Goal: Task Accomplishment & Management: Manage account settings

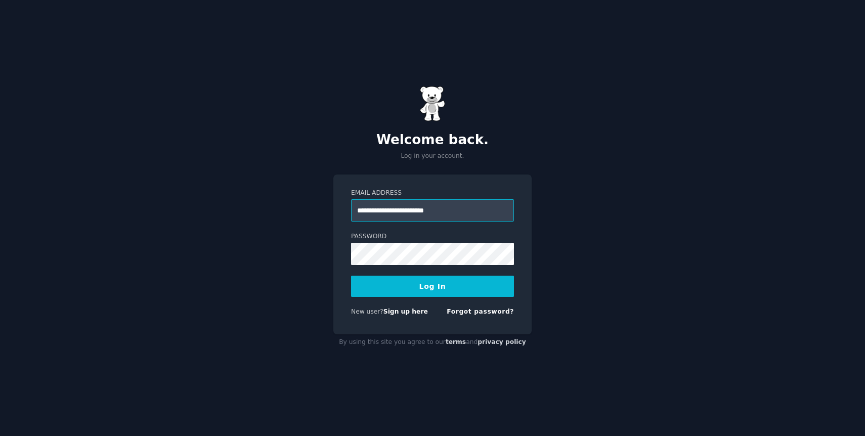
type input "**********"
click at [351, 276] on button "Log In" at bounding box center [432, 286] width 163 height 21
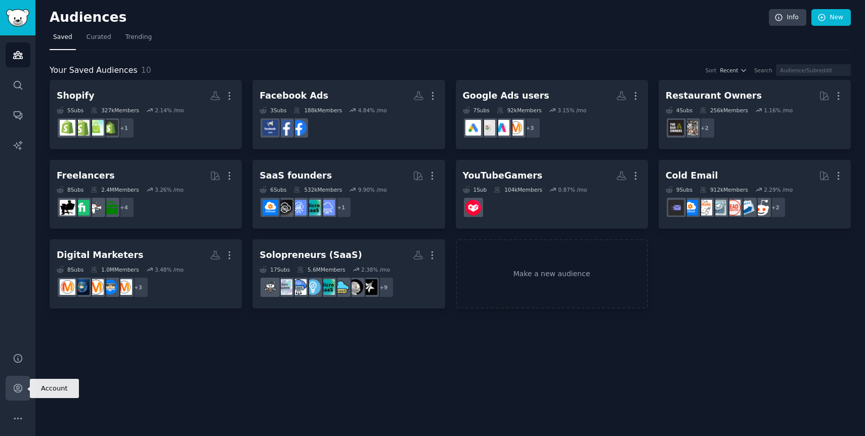
click at [18, 388] on icon "Sidebar" at bounding box center [18, 388] width 11 height 11
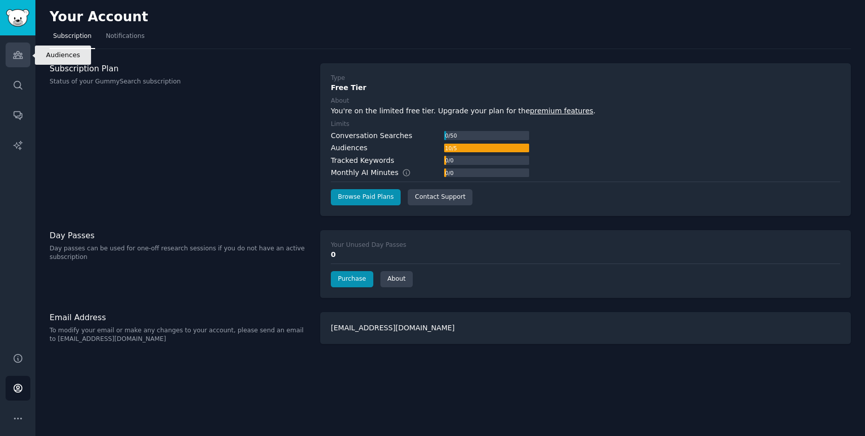
click at [19, 62] on link "Audiences" at bounding box center [18, 55] width 25 height 25
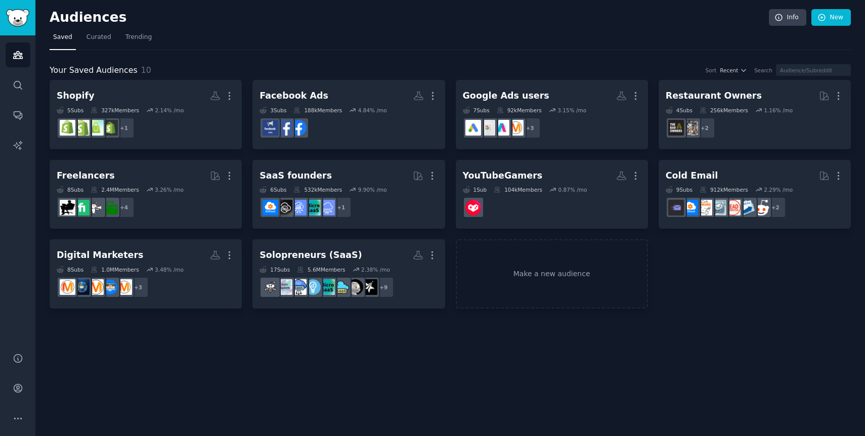
click at [837, 26] on div "Audiences Info New" at bounding box center [451, 19] width 802 height 21
click at [837, 23] on link "New" at bounding box center [831, 17] width 39 height 17
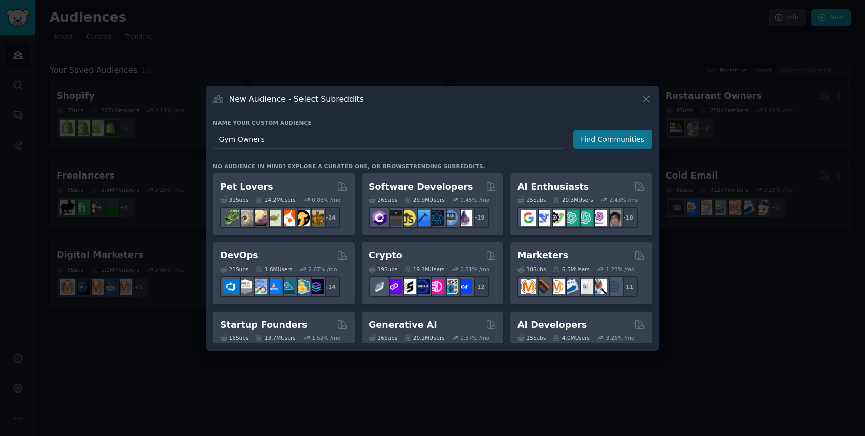
type input "Gym Owners"
click at [609, 135] on button "Find Communities" at bounding box center [612, 139] width 79 height 19
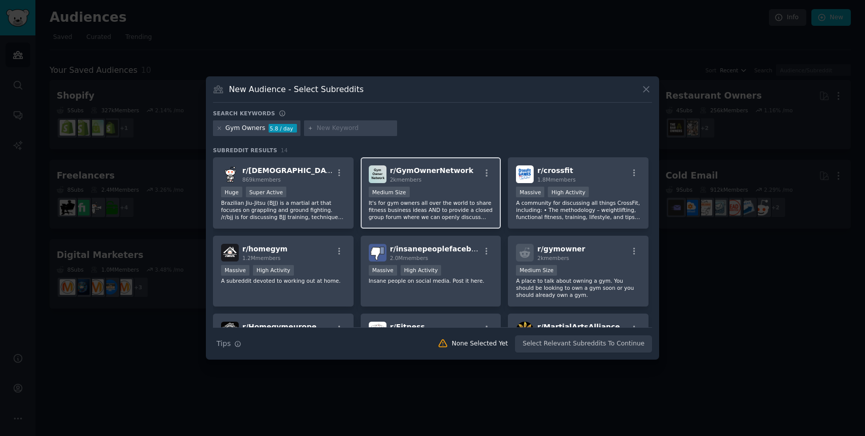
click at [441, 202] on p "It's for gym owners all over the world to share fitness business ideas AND to p…" at bounding box center [431, 209] width 124 height 21
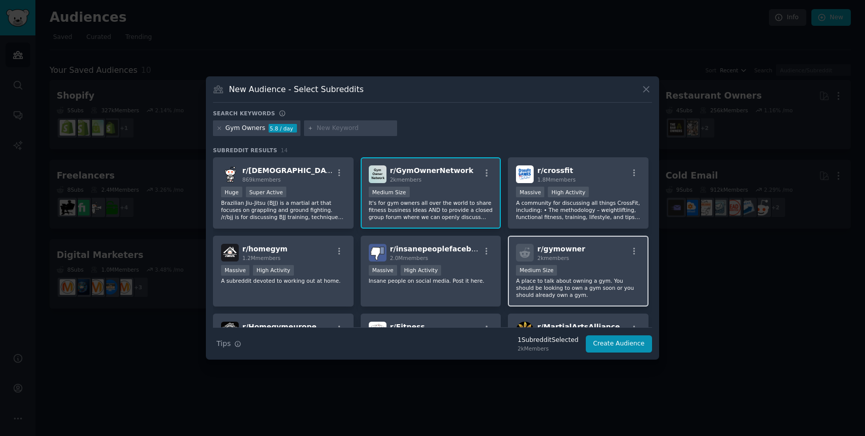
click at [579, 249] on div "r/ gymowner 2k members" at bounding box center [578, 253] width 124 height 18
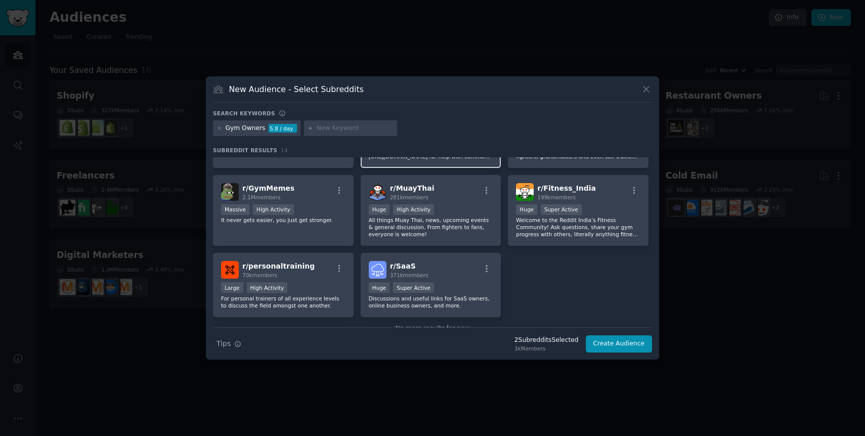
scroll to position [242, 0]
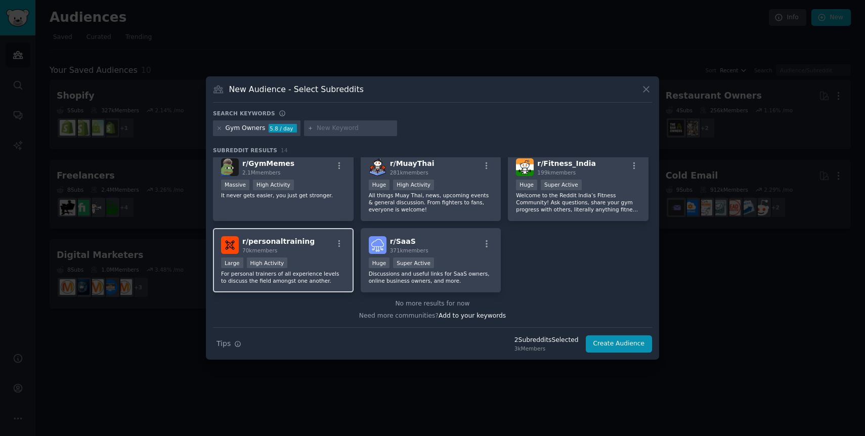
click at [319, 288] on div "r/ personaltraining 70k members Large High Activity For personal trainers of al…" at bounding box center [283, 260] width 141 height 64
click at [625, 345] on button "Create Audience" at bounding box center [619, 344] width 67 height 17
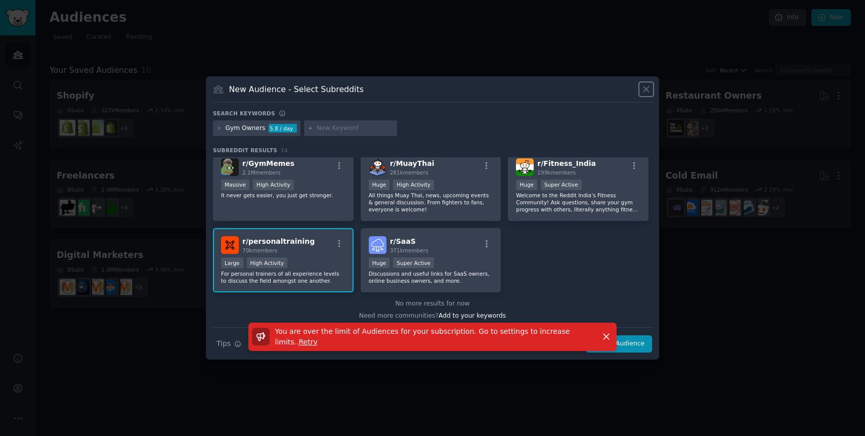
click at [644, 90] on icon at bounding box center [646, 89] width 11 height 11
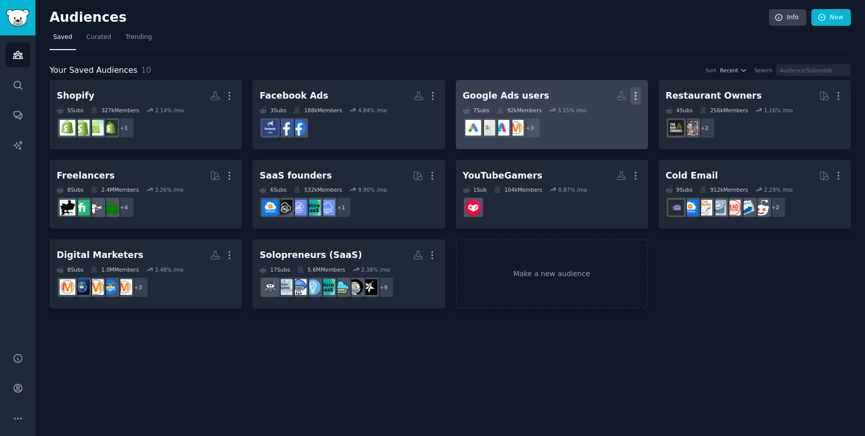
click at [638, 93] on icon "button" at bounding box center [636, 96] width 11 height 11
click at [602, 117] on p "Delete" at bounding box center [608, 117] width 23 height 11
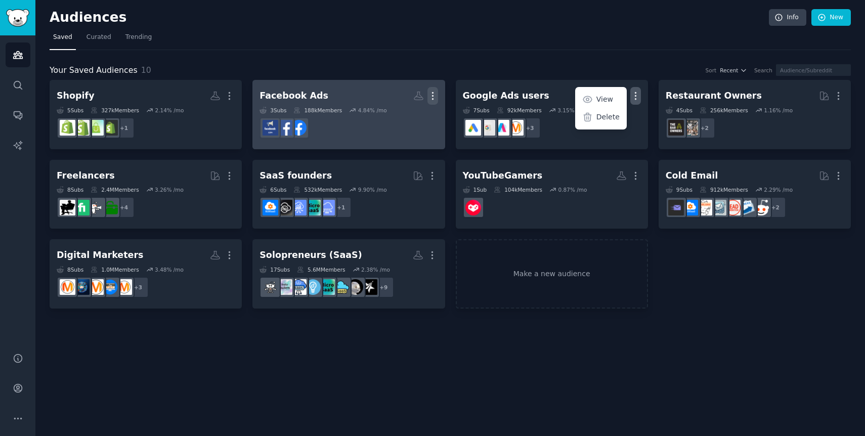
click at [433, 96] on icon "button" at bounding box center [432, 96] width 1 height 7
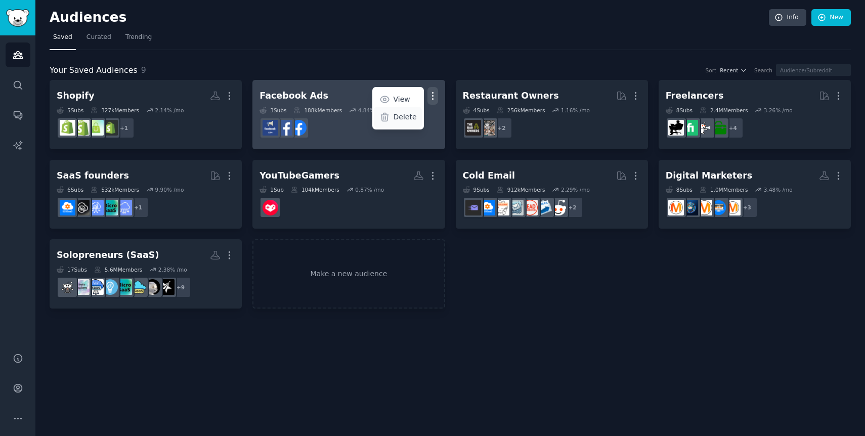
click at [400, 120] on p "Delete" at bounding box center [405, 117] width 23 height 11
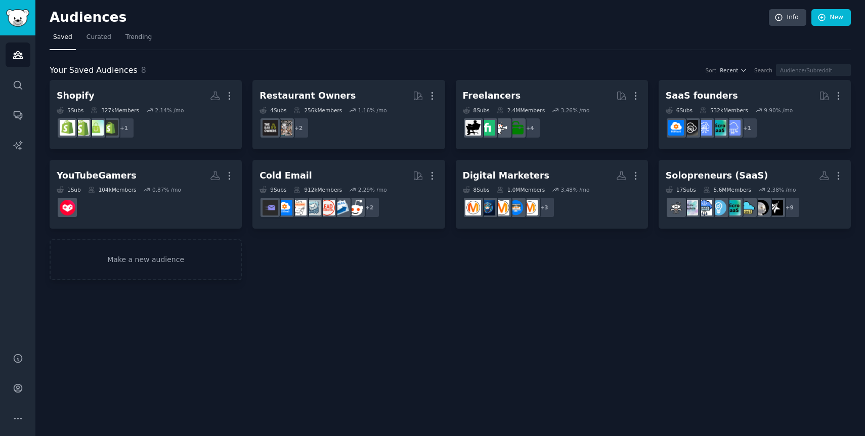
click at [509, 325] on div "Audiences Info New Saved Curated Trending Your Saved Audiences 8 Sort Recent Se…" at bounding box center [450, 218] width 830 height 436
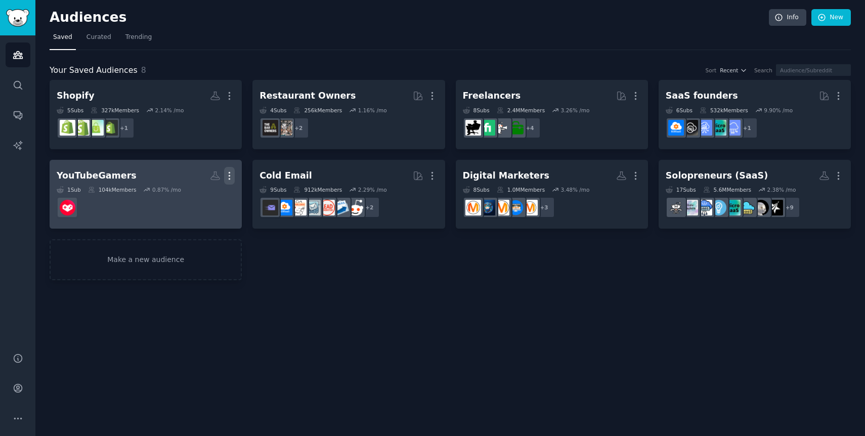
click at [233, 178] on icon "button" at bounding box center [229, 176] width 11 height 11
click at [198, 200] on p "Delete" at bounding box center [201, 197] width 23 height 11
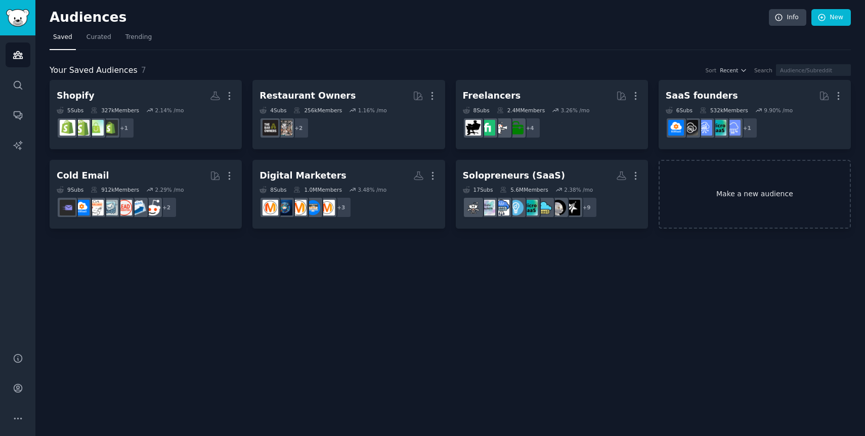
click at [723, 205] on link "Make a new audience" at bounding box center [755, 194] width 192 height 69
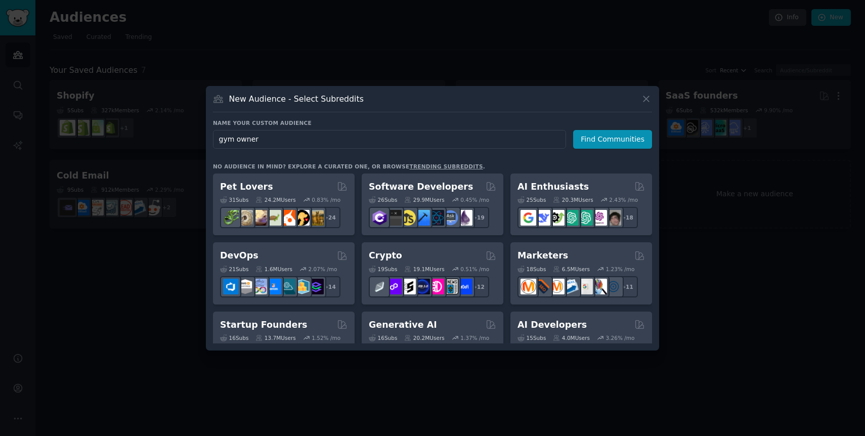
type input "gym owners"
click button "Find Communities" at bounding box center [612, 139] width 79 height 19
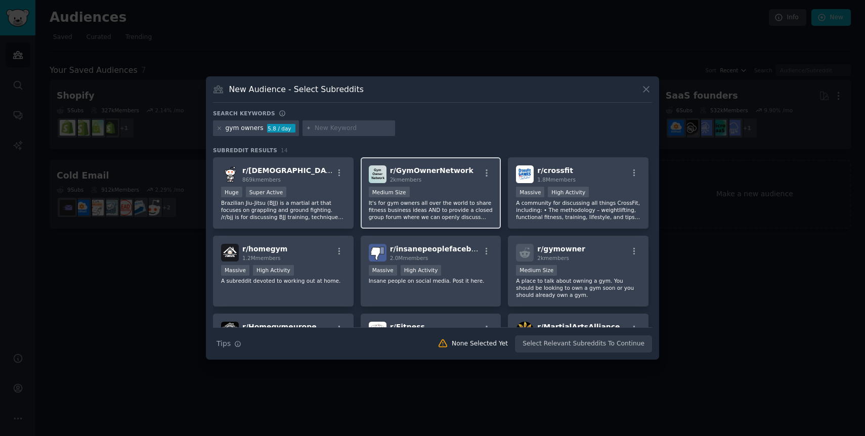
click at [464, 174] on div "r/ GymOwnerNetwork 2k members" at bounding box center [431, 174] width 124 height 18
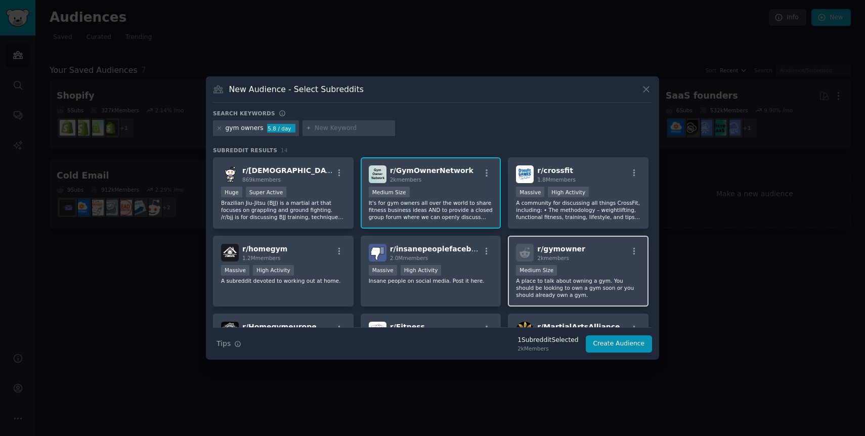
click at [563, 257] on span "2k members" at bounding box center [553, 258] width 32 height 6
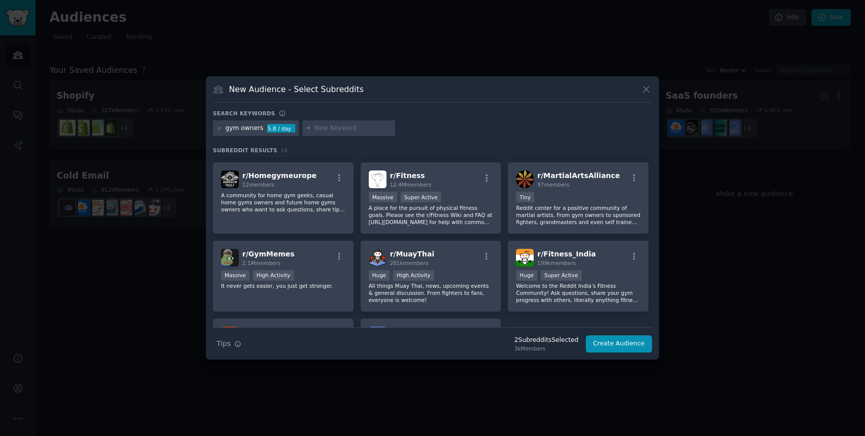
scroll to position [242, 0]
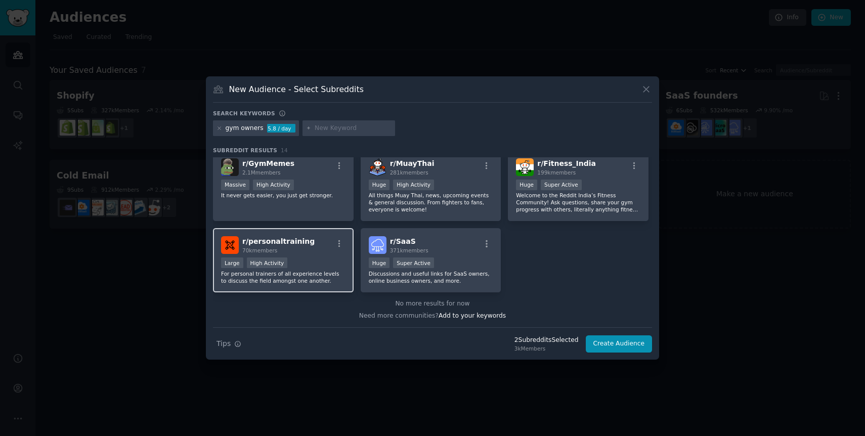
click at [316, 238] on div "r/ personaltraining 70k members" at bounding box center [283, 245] width 124 height 18
click at [619, 342] on button "Create Audience" at bounding box center [619, 344] width 67 height 17
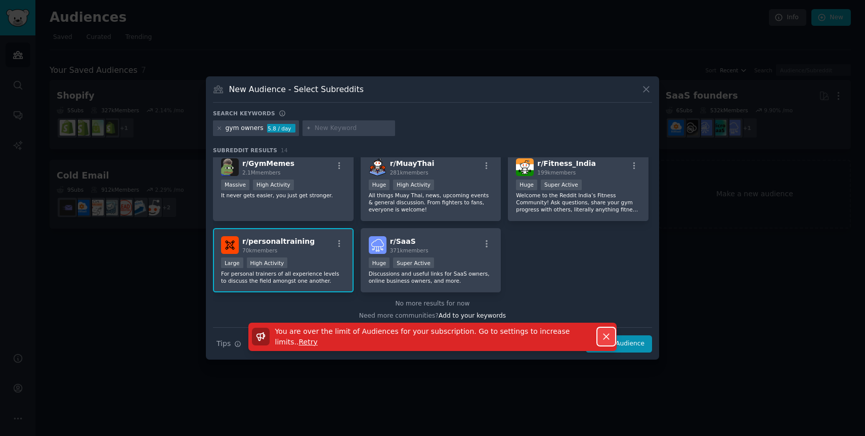
click at [608, 335] on icon "button" at bounding box center [606, 336] width 11 height 11
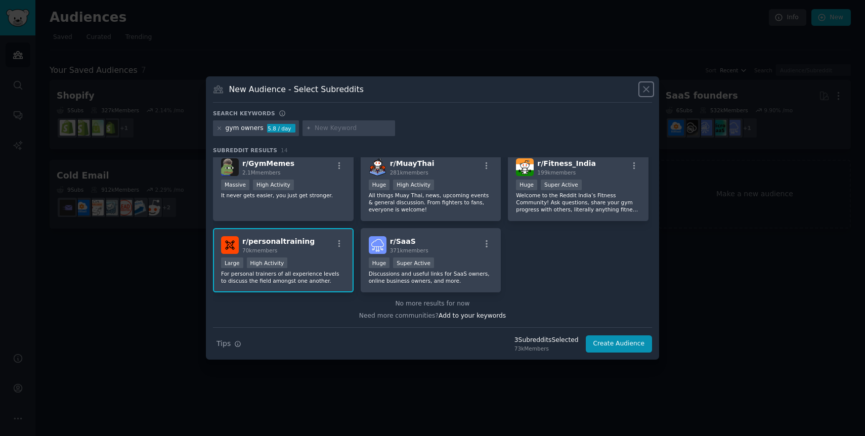
click at [645, 92] on icon at bounding box center [646, 89] width 11 height 11
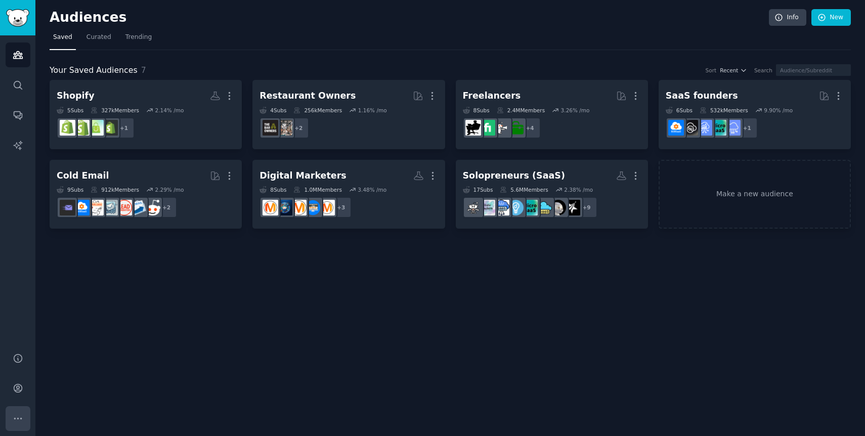
click at [21, 419] on icon "Sidebar" at bounding box center [18, 418] width 11 height 11
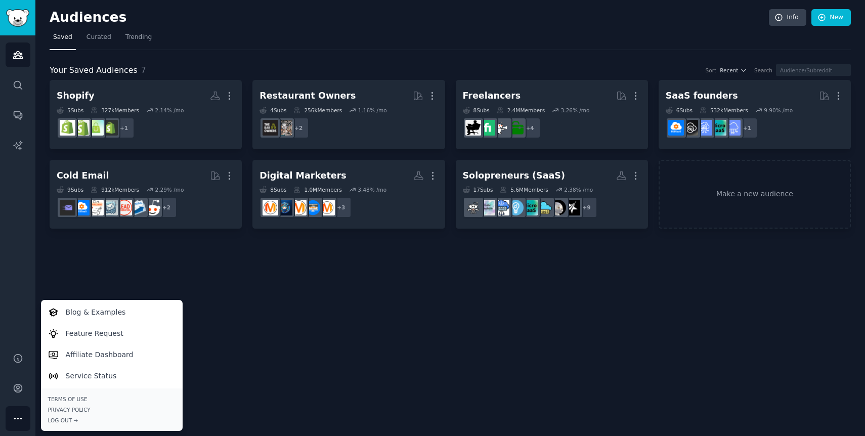
click at [16, 171] on div "Audiences Search Conversations AI Reports" at bounding box center [17, 187] width 35 height 305
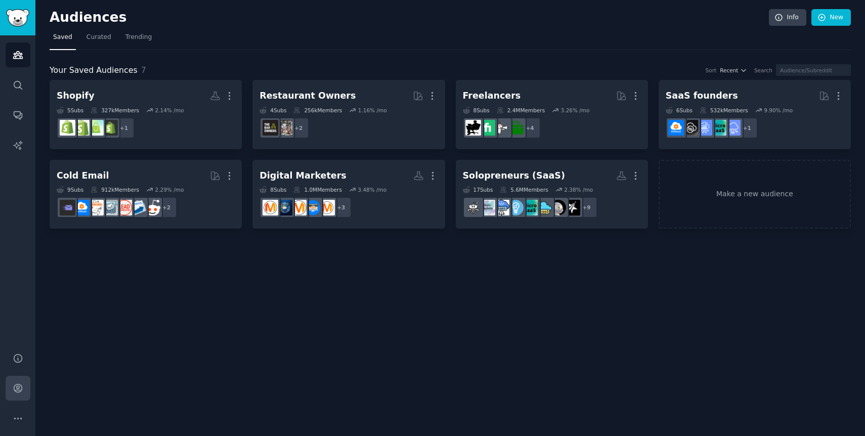
click at [20, 385] on icon "Sidebar" at bounding box center [18, 388] width 11 height 11
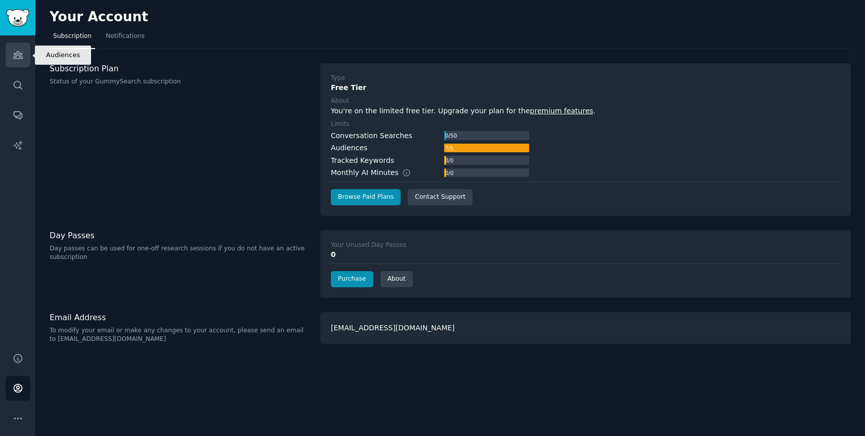
click at [22, 50] on icon "Sidebar" at bounding box center [18, 55] width 11 height 11
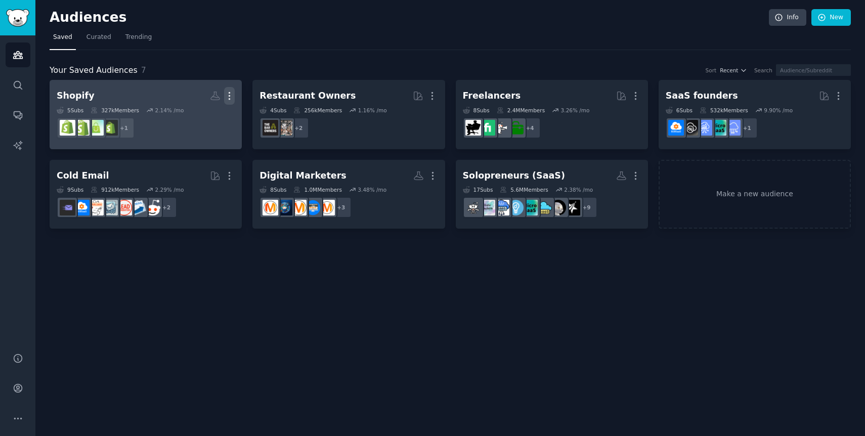
click at [230, 96] on icon "button" at bounding box center [229, 96] width 1 height 7
click at [199, 126] on div "Delete" at bounding box center [195, 117] width 48 height 21
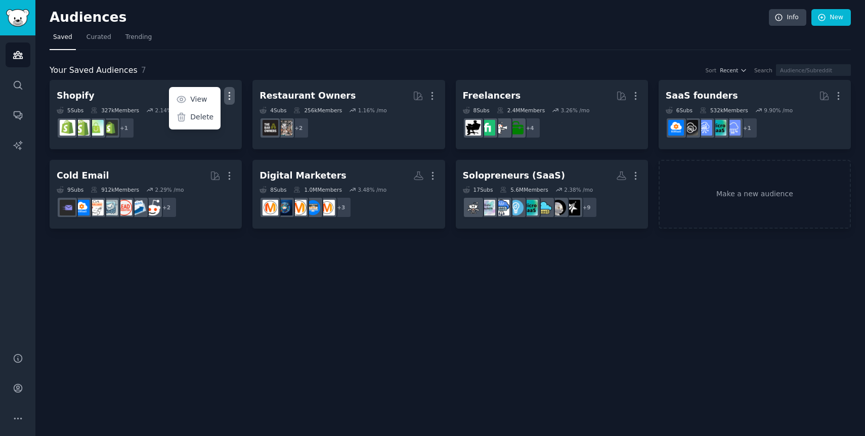
click at [237, 281] on div "Audiences Info New Saved Curated Trending Your Saved Audiences 7 Sort Recent Se…" at bounding box center [450, 218] width 830 height 436
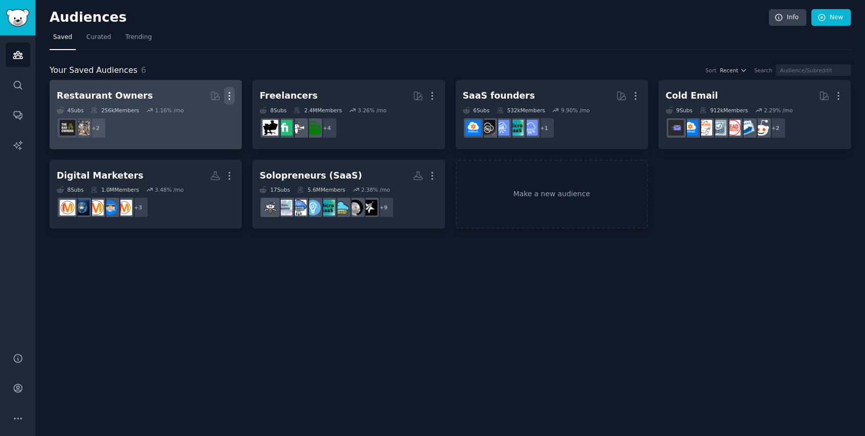
click at [230, 94] on icon "button" at bounding box center [229, 96] width 11 height 11
click at [201, 120] on p "Delete" at bounding box center [201, 117] width 23 height 11
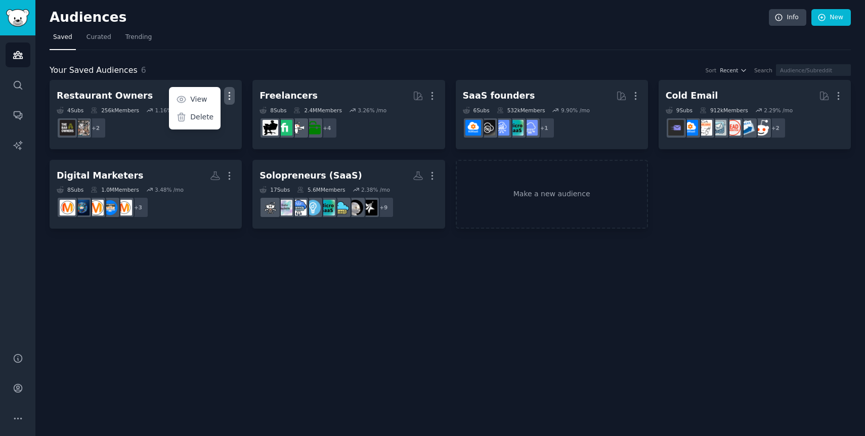
click at [248, 29] on nav "Saved Curated Trending" at bounding box center [451, 39] width 802 height 21
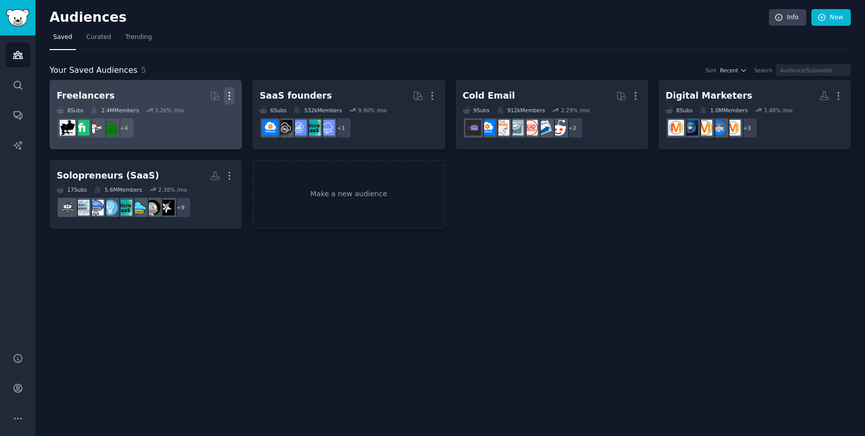
click at [229, 95] on icon "button" at bounding box center [229, 96] width 1 height 7
click at [194, 118] on p "Delete" at bounding box center [201, 117] width 23 height 11
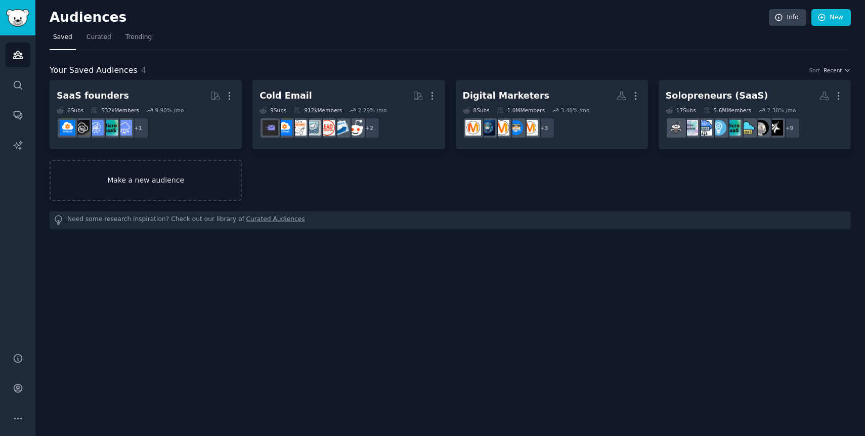
click at [195, 187] on link "Make a new audience" at bounding box center [146, 180] width 192 height 41
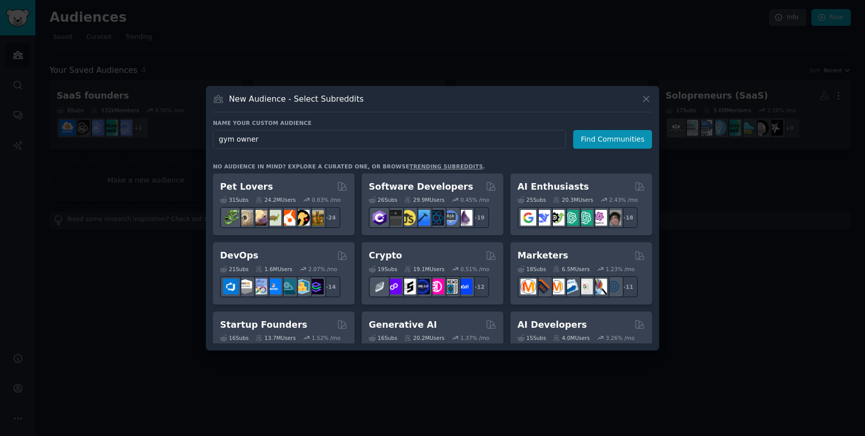
type input "gym owners"
click button "Find Communities" at bounding box center [612, 139] width 79 height 19
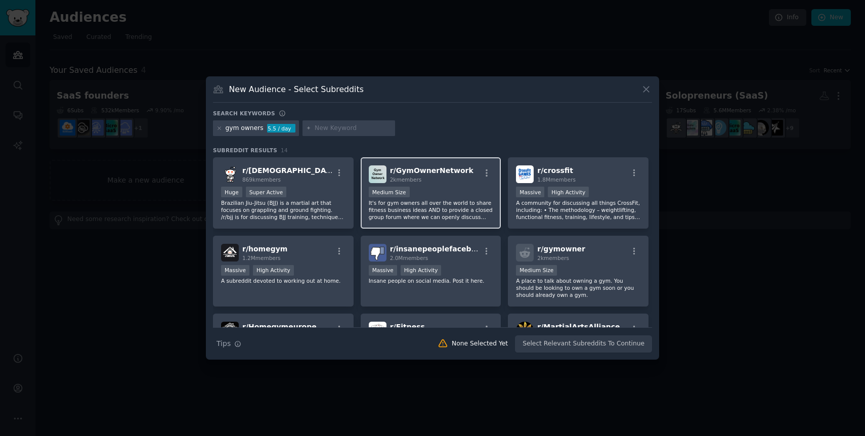
click at [440, 187] on div "Medium Size" at bounding box center [431, 193] width 124 height 13
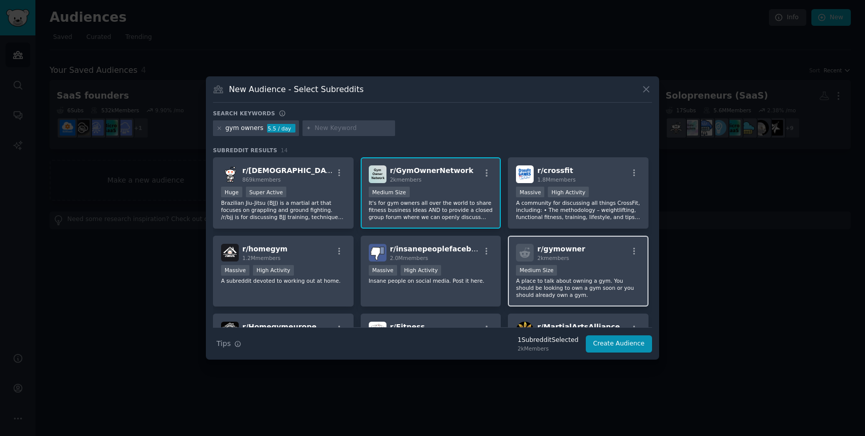
click at [578, 246] on div "r/ gymowner 2k members" at bounding box center [578, 253] width 124 height 18
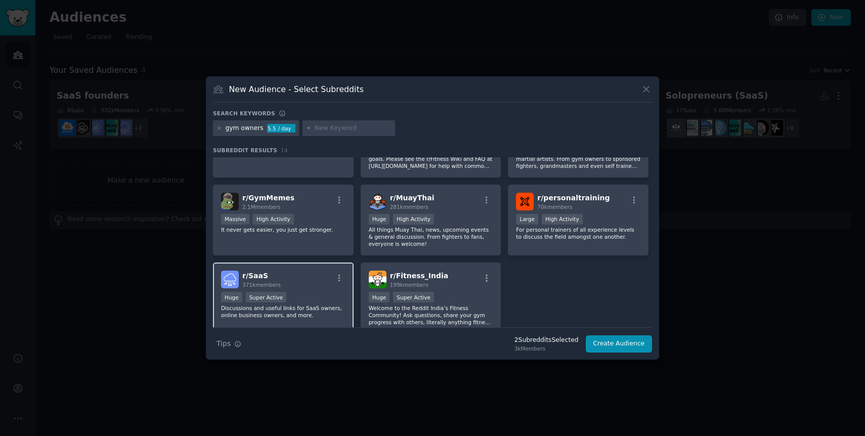
scroll to position [249, 0]
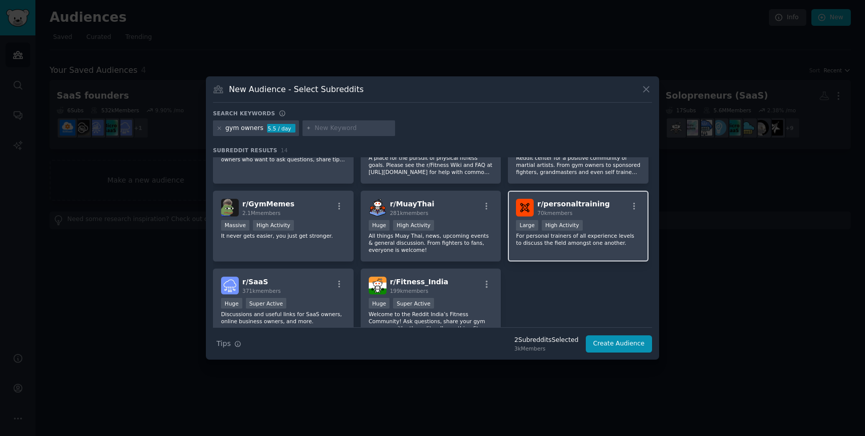
click at [596, 252] on div "r/ personaltraining 70k members >= 80th percentile for submissions / day Large …" at bounding box center [578, 226] width 141 height 71
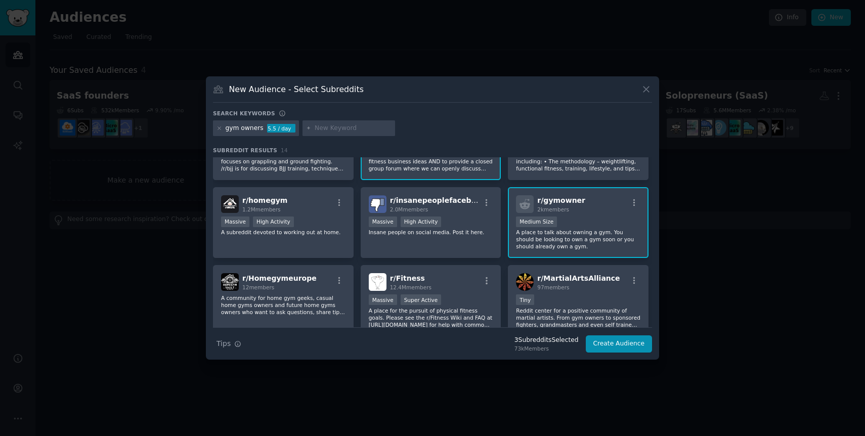
scroll to position [0, 0]
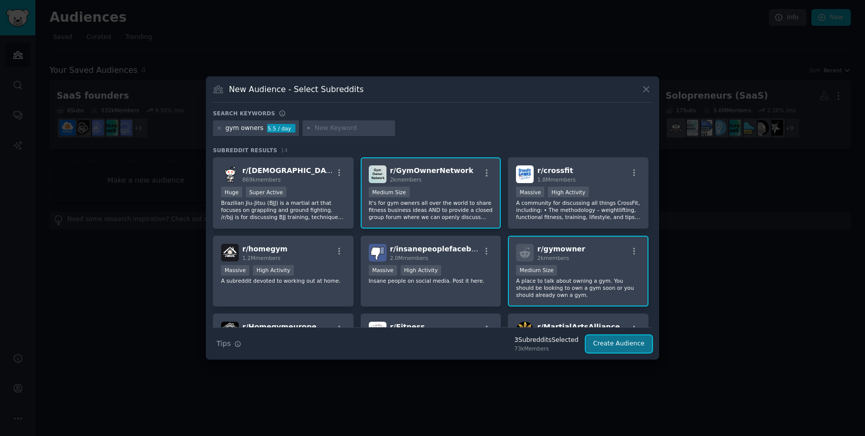
click at [602, 349] on button "Create Audience" at bounding box center [619, 344] width 67 height 17
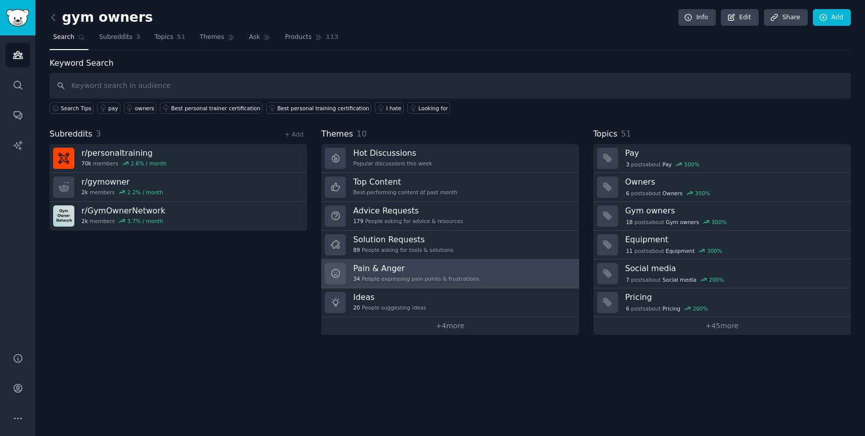
click at [424, 277] on div "34 People expressing pain points & frustrations" at bounding box center [416, 278] width 126 height 7
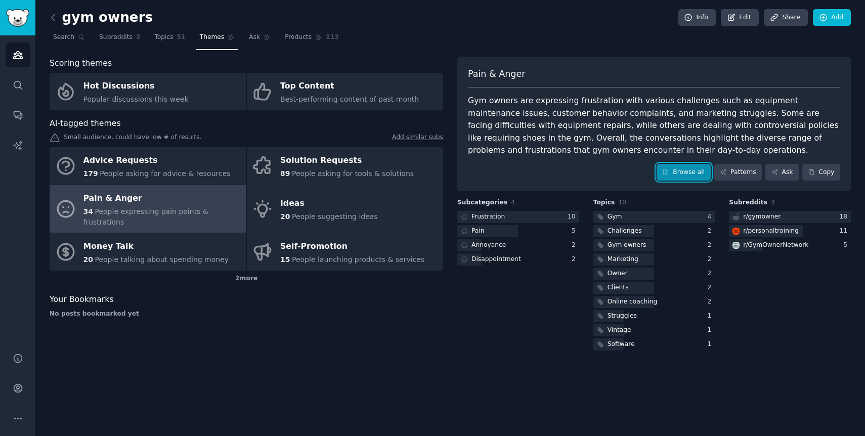
click at [666, 171] on icon at bounding box center [665, 172] width 7 height 7
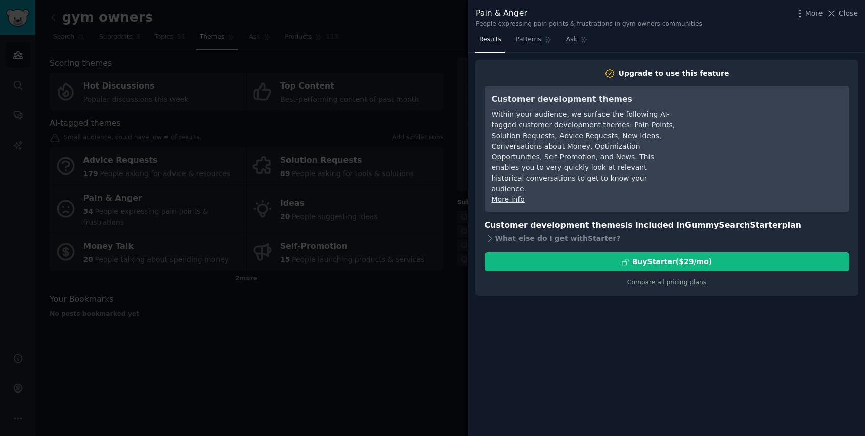
click at [388, 164] on div at bounding box center [432, 218] width 865 height 436
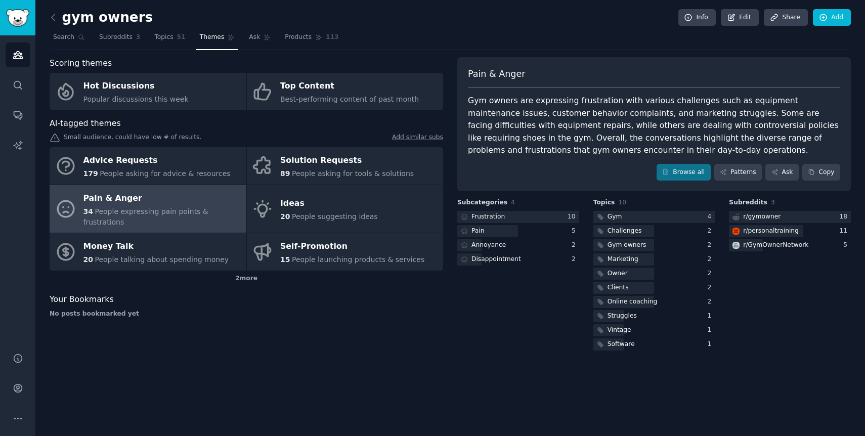
click at [538, 207] on h3 "Subcategories 4" at bounding box center [518, 202] width 122 height 9
click at [538, 213] on div at bounding box center [518, 217] width 122 height 13
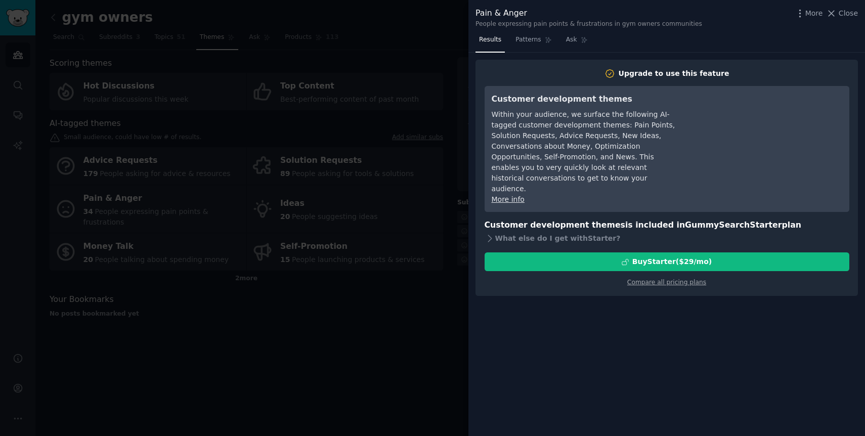
click at [421, 240] on div at bounding box center [432, 218] width 865 height 436
